Goal: Information Seeking & Learning: Check status

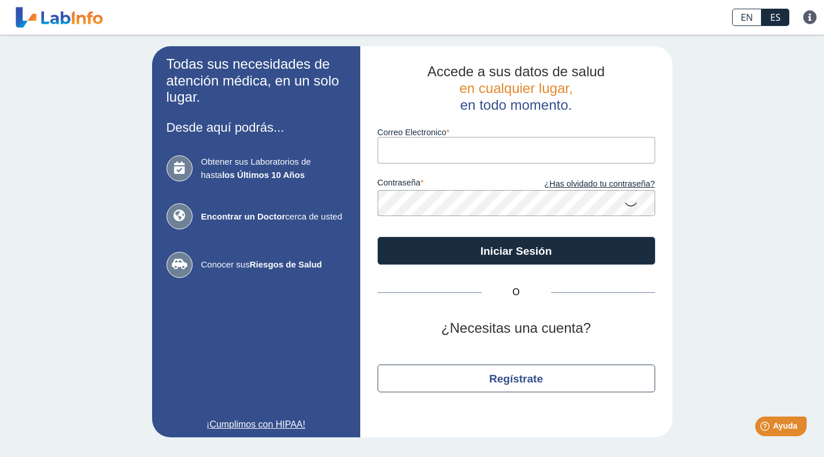
type input "[EMAIL_ADDRESS][DOMAIN_NAME]"
click at [747, 231] on div "Todas sus necesidades de atención médica, en un solo lugar. Desde aquí podrás..…" at bounding box center [412, 242] width 824 height 415
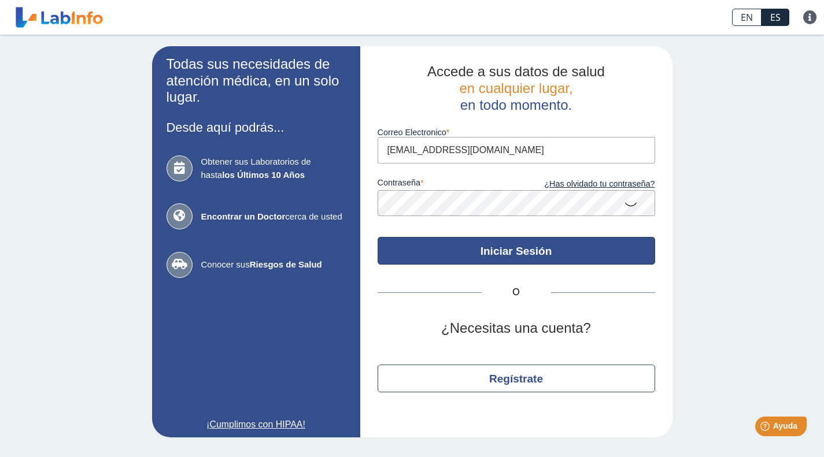
click at [545, 254] on button "Iniciar Sesión" at bounding box center [517, 251] width 278 height 28
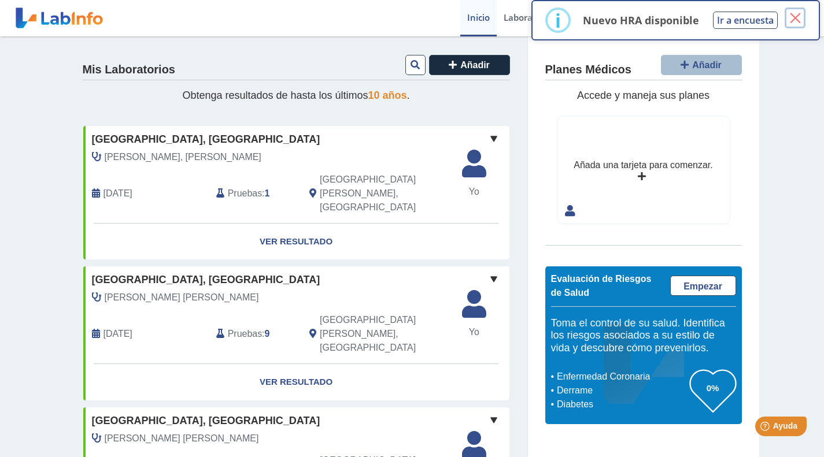
click at [798, 16] on button "×" at bounding box center [795, 18] width 21 height 21
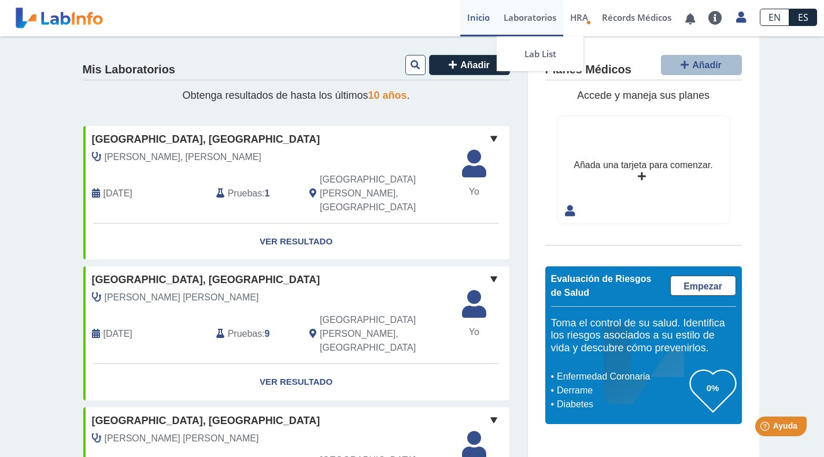
click at [534, 17] on link "Laboratorios" at bounding box center [530, 18] width 66 height 36
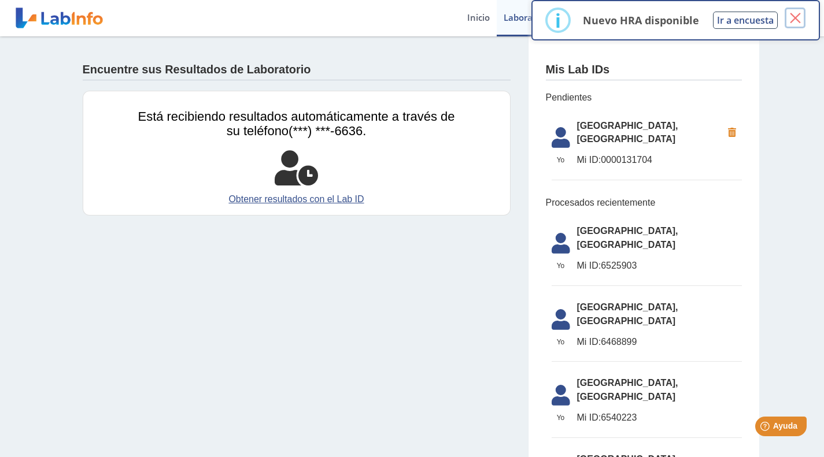
click at [798, 20] on button "×" at bounding box center [795, 18] width 21 height 21
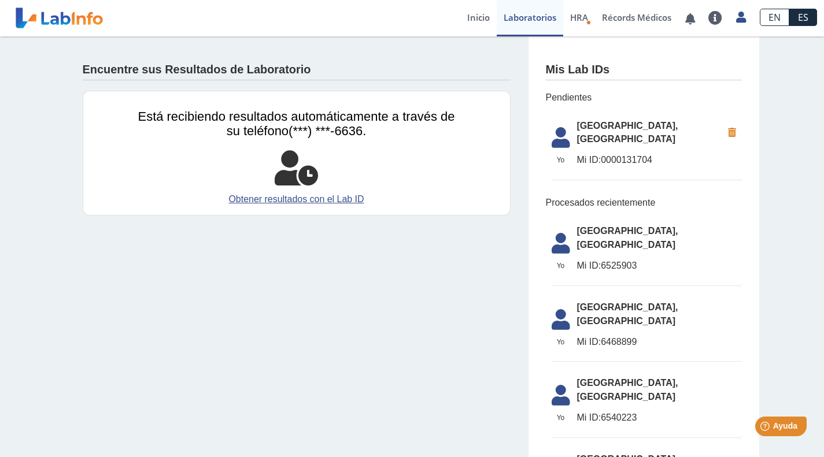
click at [599, 125] on span "[GEOGRAPHIC_DATA], [GEOGRAPHIC_DATA]" at bounding box center [649, 133] width 145 height 28
click at [583, 155] on span "Mi ID:" at bounding box center [589, 160] width 24 height 10
click at [585, 125] on span "[GEOGRAPHIC_DATA], [GEOGRAPHIC_DATA]" at bounding box center [649, 133] width 145 height 28
click at [324, 201] on link "Obtener resultados con el Lab ID" at bounding box center [296, 200] width 317 height 14
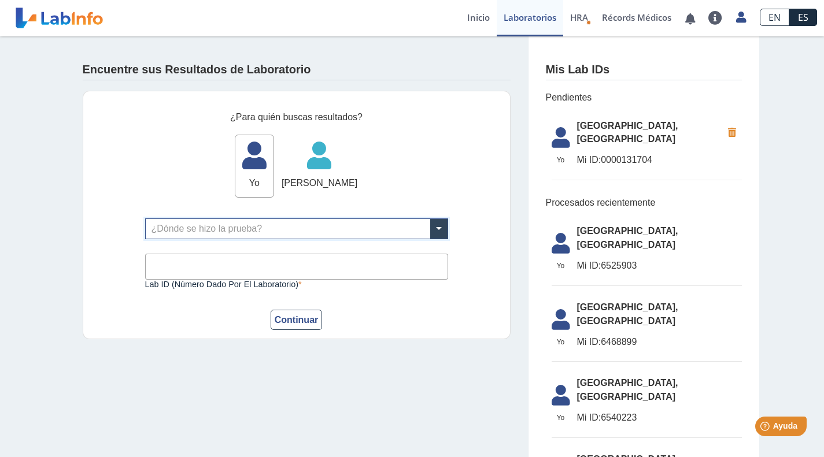
click at [311, 275] on input "Lab ID (número dado por el laboratorio)" at bounding box center [296, 267] width 303 height 26
type input "0000131704"
click at [304, 326] on button "Continuar" at bounding box center [297, 320] width 52 height 20
click at [338, 230] on input "text" at bounding box center [297, 229] width 302 height 20
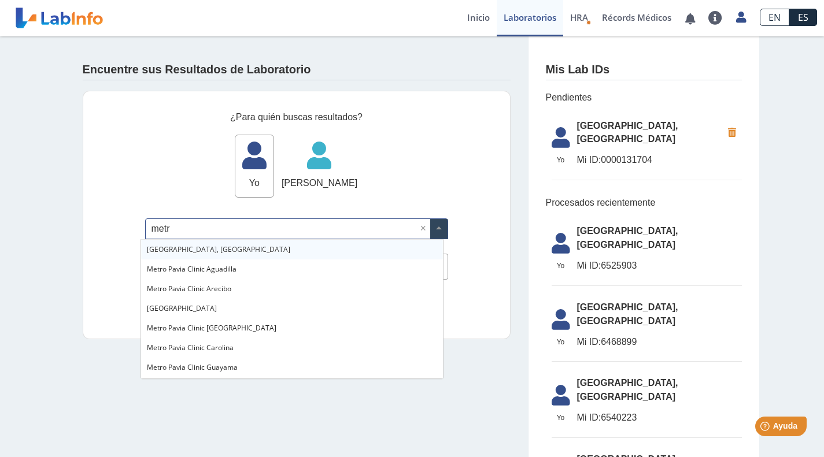
type input "metro"
click at [294, 246] on div "[GEOGRAPHIC_DATA], [GEOGRAPHIC_DATA]" at bounding box center [292, 250] width 302 height 20
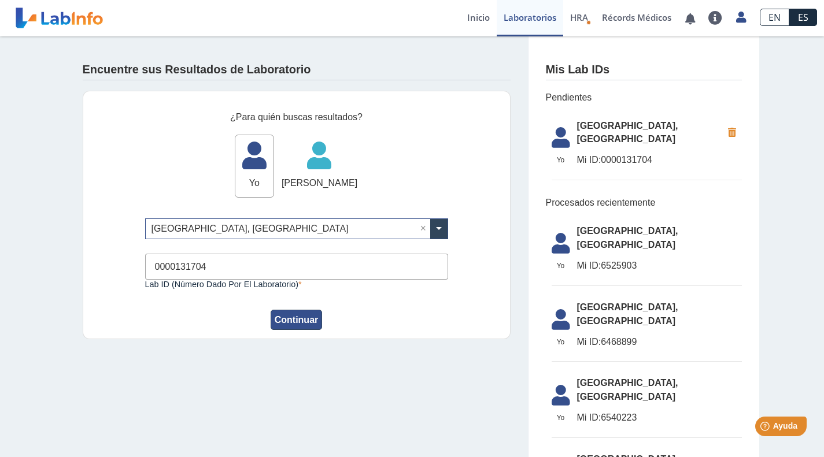
click at [287, 320] on button "Continuar" at bounding box center [297, 320] width 52 height 20
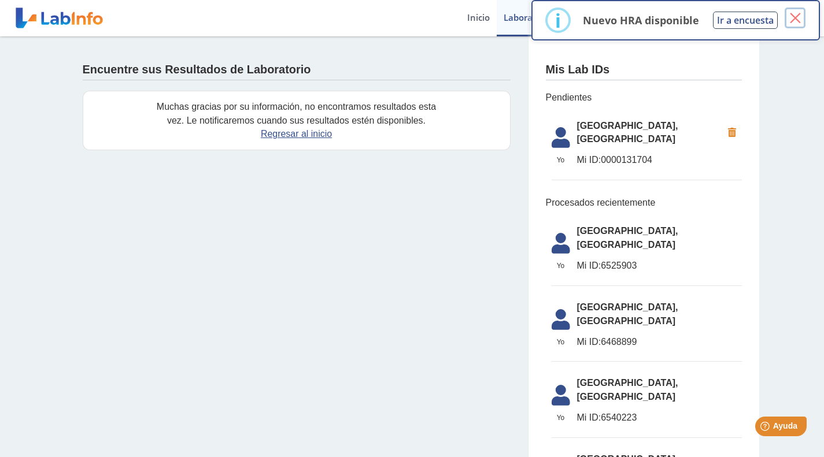
click at [793, 12] on button "×" at bounding box center [795, 18] width 21 height 21
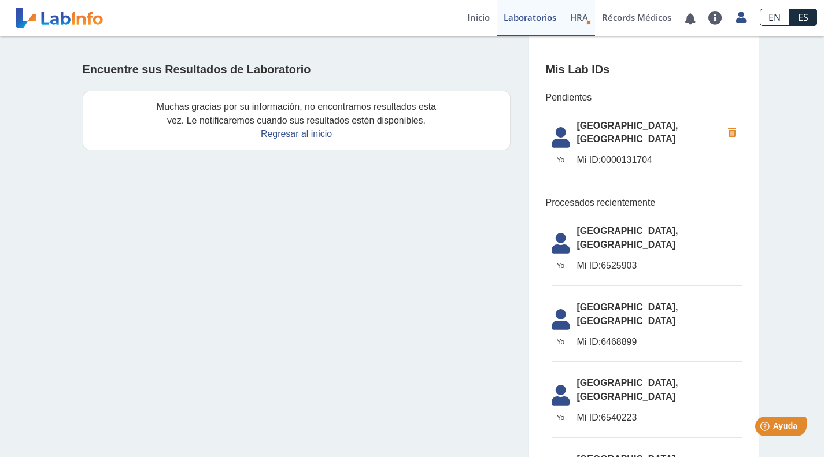
click at [588, 17] on link "HRA Evaluación de Riesgos de Salud" at bounding box center [579, 18] width 32 height 36
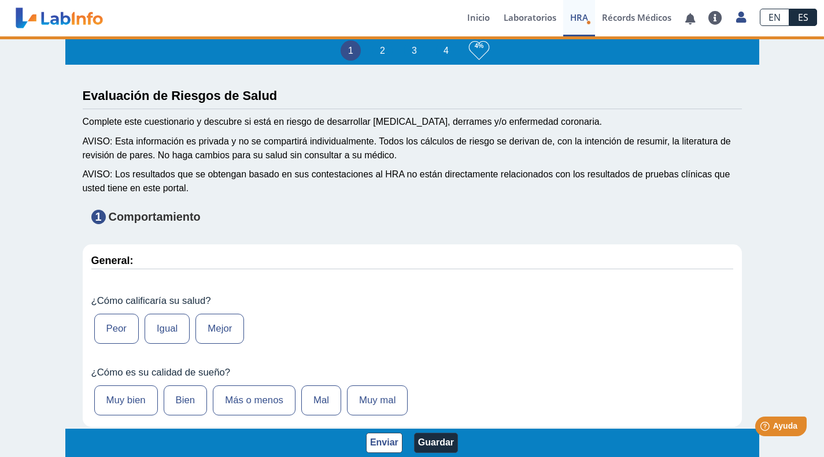
type input "[PERSON_NAME]"
type input "[DATE]"
select select
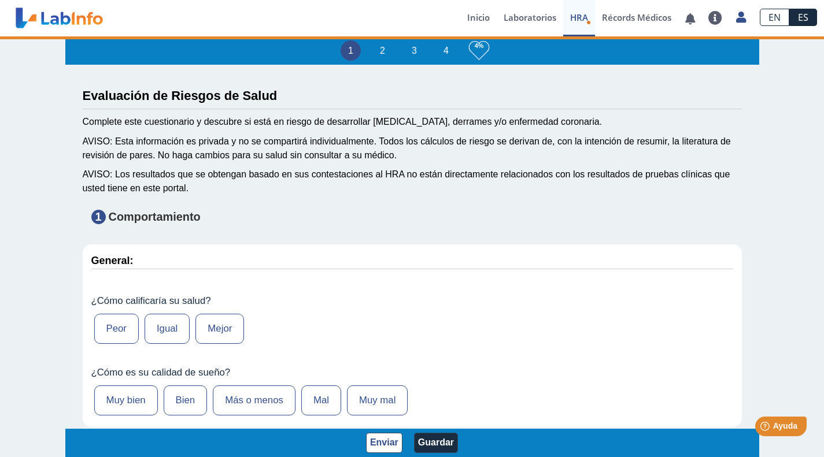
select select
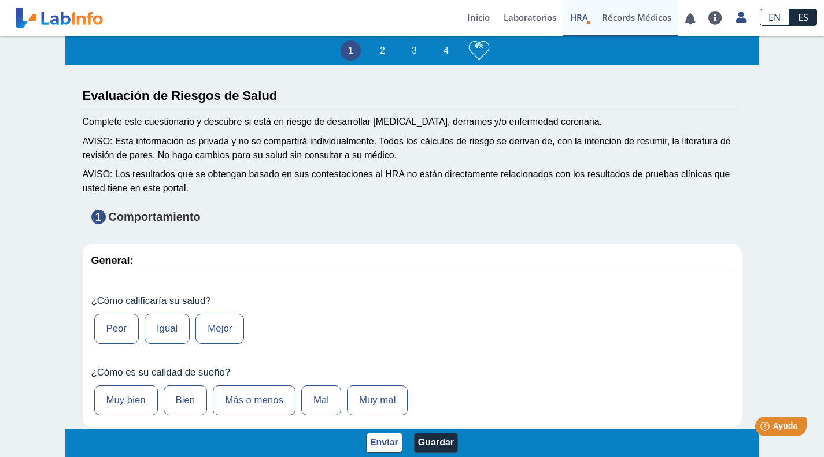
click at [638, 18] on link "Récords Médicos" at bounding box center [636, 18] width 83 height 36
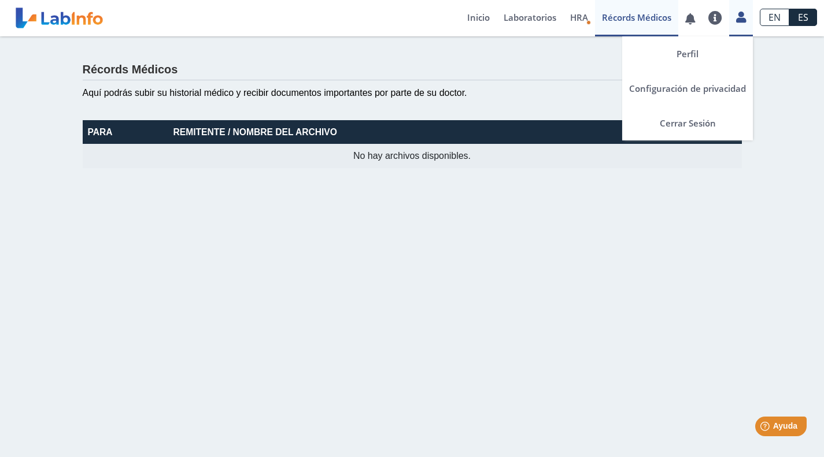
click at [741, 17] on icon at bounding box center [741, 17] width 10 height 9
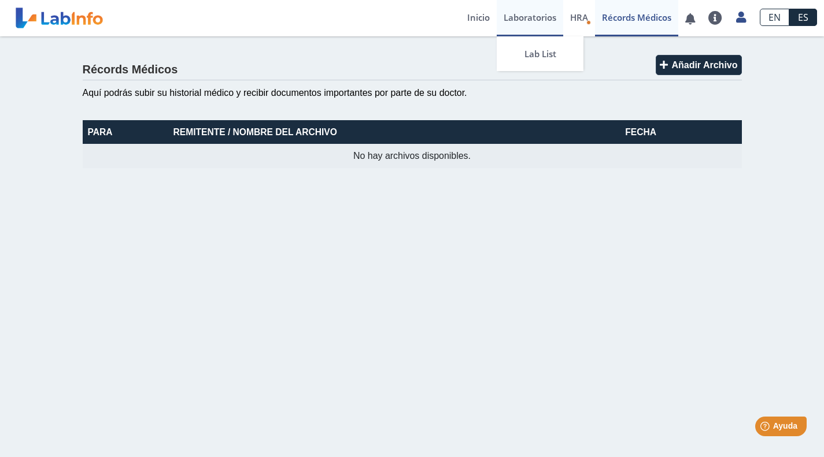
click at [541, 17] on link "Laboratorios" at bounding box center [530, 18] width 66 height 36
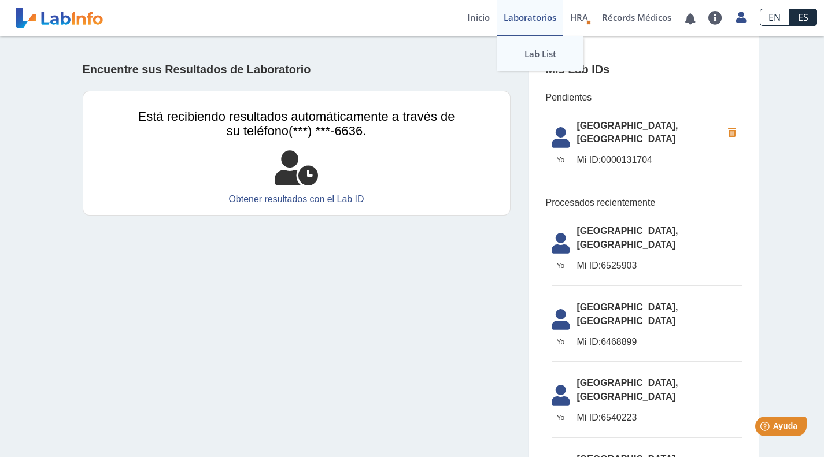
click at [535, 45] on link "Lab List" at bounding box center [540, 53] width 87 height 35
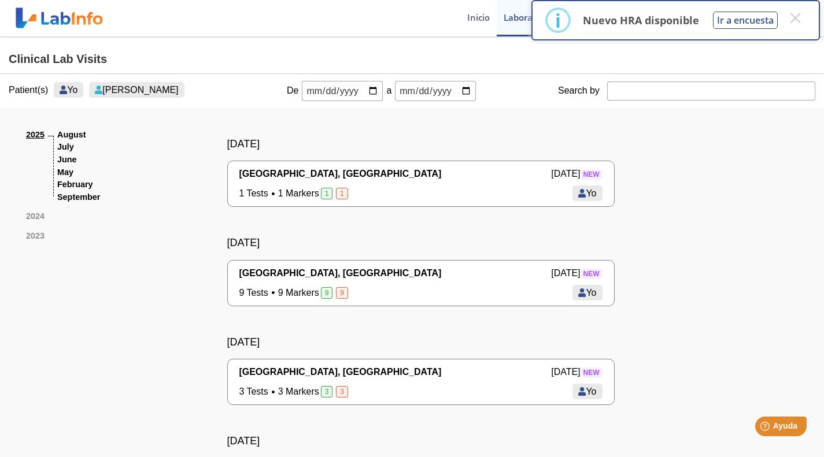
click at [331, 90] on input "date" at bounding box center [342, 91] width 81 height 20
click at [365, 90] on input "date" at bounding box center [342, 91] width 81 height 20
type input "[DATE]"
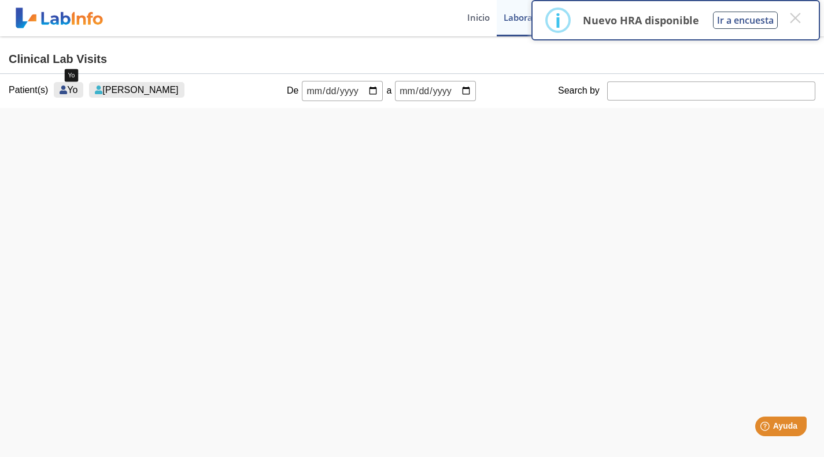
click at [60, 87] on icon at bounding box center [64, 90] width 8 height 9
click at [158, 89] on span "[PERSON_NAME]" at bounding box center [140, 90] width 76 height 10
click at [60, 89] on icon at bounding box center [64, 90] width 8 height 9
click at [800, 13] on button "×" at bounding box center [795, 18] width 21 height 21
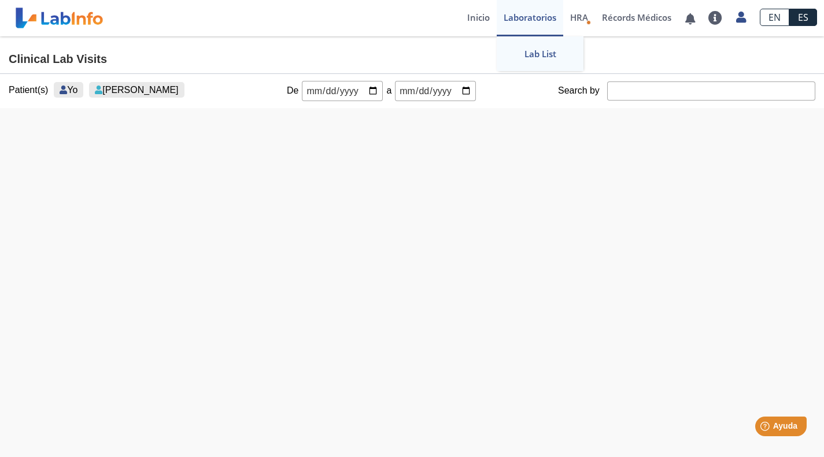
click at [528, 15] on link "Laboratorios" at bounding box center [530, 18] width 66 height 36
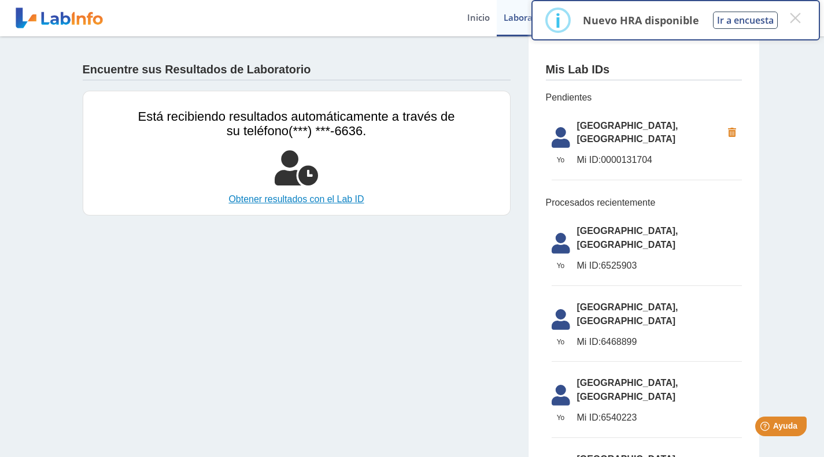
click at [329, 198] on link "Obtener resultados con el Lab ID" at bounding box center [296, 200] width 317 height 14
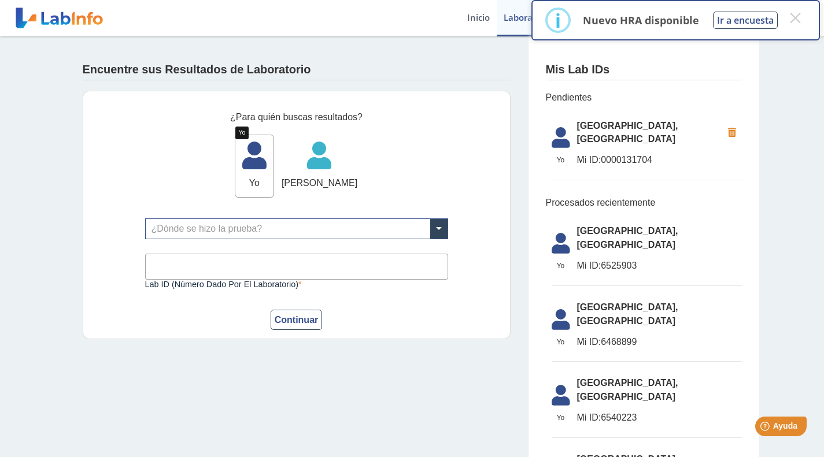
click at [235, 171] on icon at bounding box center [254, 159] width 38 height 35
click at [795, 16] on button "×" at bounding box center [795, 18] width 21 height 21
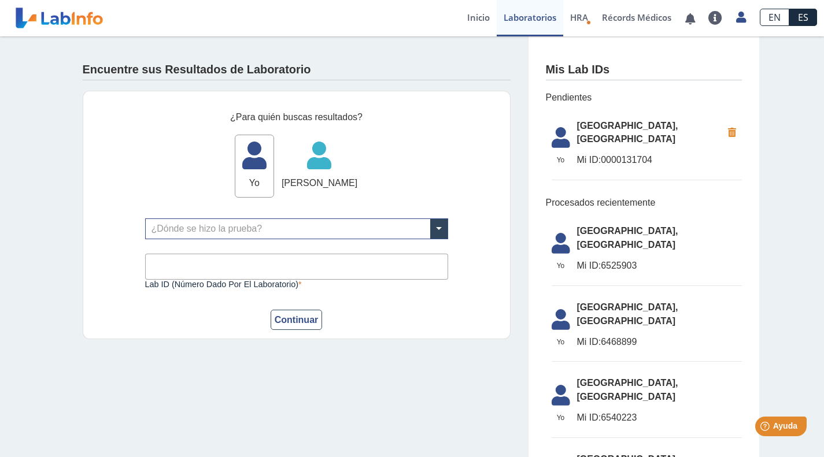
click at [588, 136] on span "[GEOGRAPHIC_DATA], [GEOGRAPHIC_DATA]" at bounding box center [649, 133] width 145 height 28
click at [531, 55] on link "Lab List" at bounding box center [540, 53] width 87 height 35
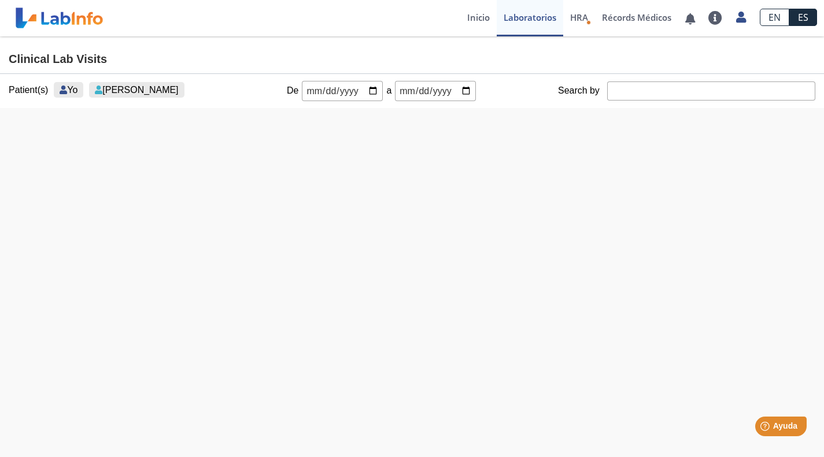
click at [333, 89] on input "date" at bounding box center [342, 91] width 81 height 20
click at [368, 90] on input "date" at bounding box center [342, 91] width 81 height 20
type input "[DATE]"
click at [65, 84] on ngb-tooltip-window "Yo" at bounding box center [72, 75] width 14 height 18
click at [772, 217] on div at bounding box center [411, 307] width 789 height 399
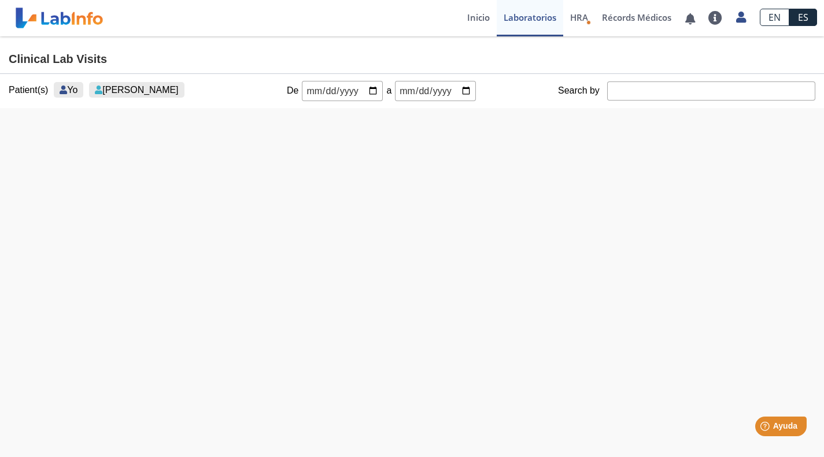
click at [581, 236] on div at bounding box center [411, 307] width 789 height 399
click at [738, 8] on link at bounding box center [741, 15] width 24 height 15
click at [569, 273] on div at bounding box center [411, 307] width 789 height 399
